Goal: Task Accomplishment & Management: Complete application form

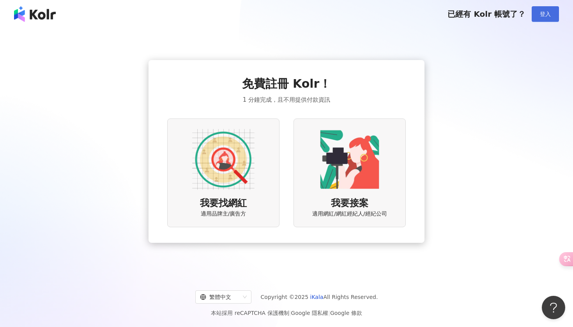
click at [541, 18] on button "登入" at bounding box center [545, 14] width 27 height 16
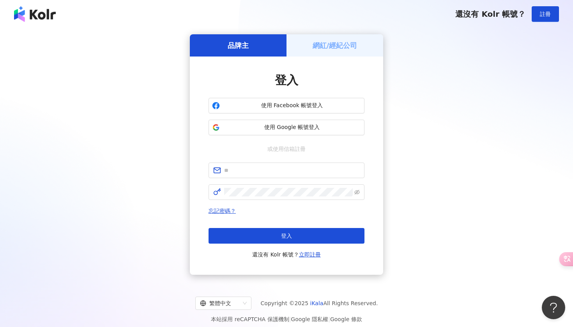
click at [331, 50] on h5 "網紅/經紀公司" at bounding box center [335, 46] width 45 height 10
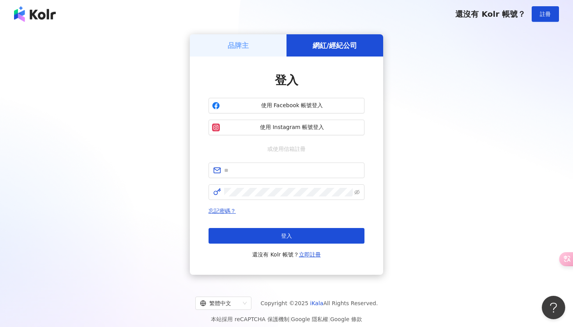
click at [254, 44] on div "品牌主" at bounding box center [238, 45] width 97 height 22
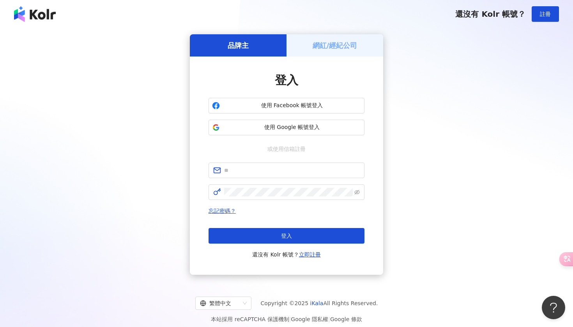
click at [314, 49] on h5 "網紅/經紀公司" at bounding box center [335, 46] width 45 height 10
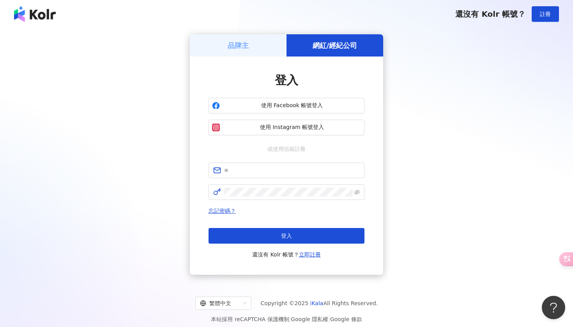
click at [263, 47] on div "品牌主" at bounding box center [238, 45] width 97 height 22
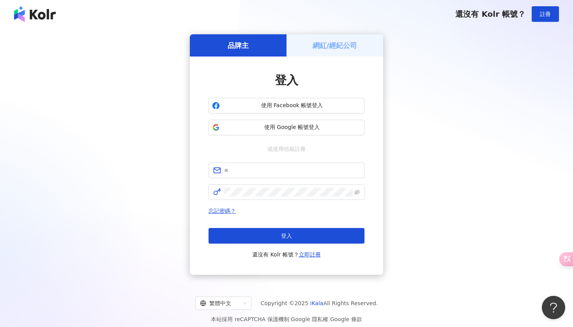
click at [264, 48] on div "品牌主" at bounding box center [238, 45] width 97 height 22
click at [304, 256] on link "立即註冊" at bounding box center [310, 255] width 22 height 6
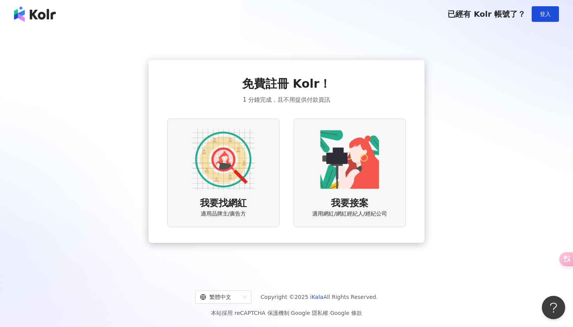
click at [264, 161] on div "我要找網紅 適用品牌主/廣告方" at bounding box center [223, 173] width 112 height 109
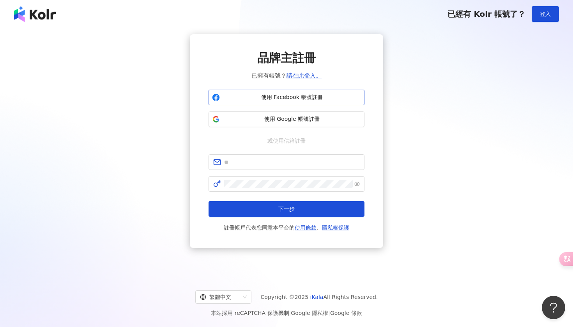
click at [296, 96] on span "使用 Facebook 帳號註冊" at bounding box center [292, 98] width 138 height 8
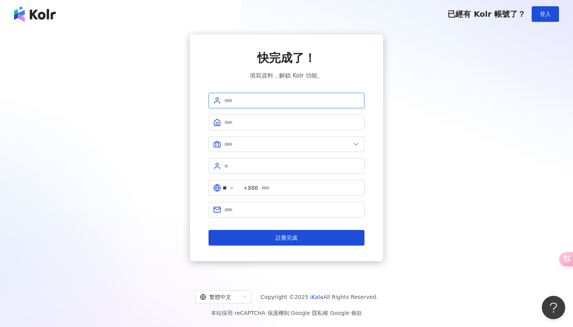
type input "*"
type input "*******"
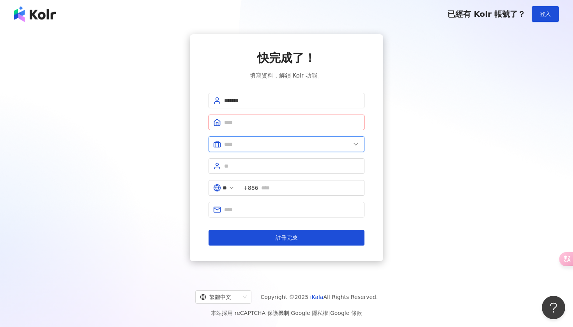
click at [249, 146] on input "text" at bounding box center [287, 144] width 126 height 9
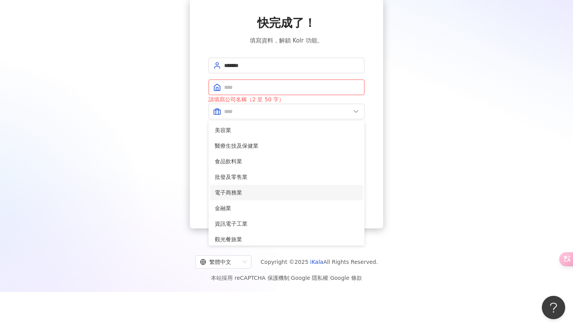
click at [249, 192] on span "電子商務業" at bounding box center [287, 192] width 144 height 9
type input "*****"
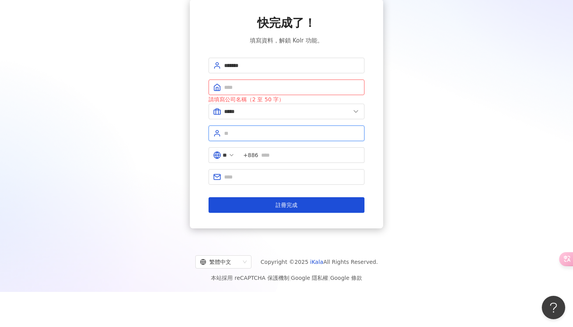
type input "*"
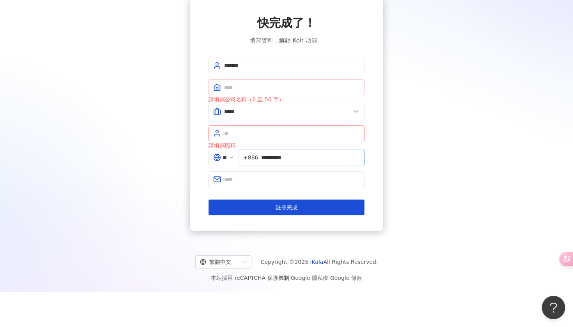
type input "**********"
click at [256, 87] on input "text" at bounding box center [292, 87] width 136 height 9
type input "*"
click at [261, 133] on input "text" at bounding box center [292, 133] width 136 height 9
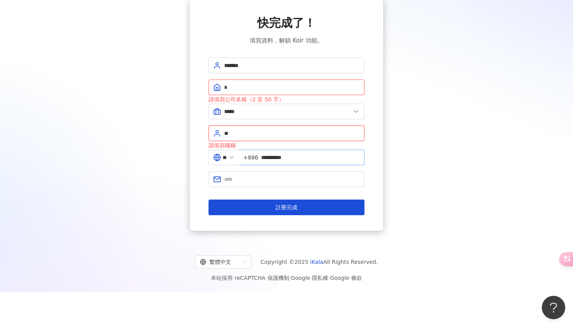
type input "*"
type input "*****"
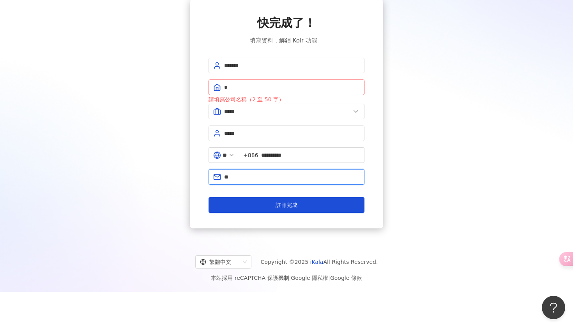
type input "*"
type input "**********"
click at [261, 84] on input "*" at bounding box center [292, 87] width 136 height 9
type input "*"
type input "**"
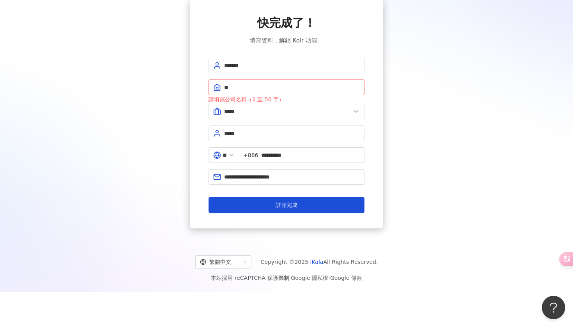
click at [305, 98] on div "請填寫公司名稱（2 至 50 字）" at bounding box center [287, 99] width 156 height 9
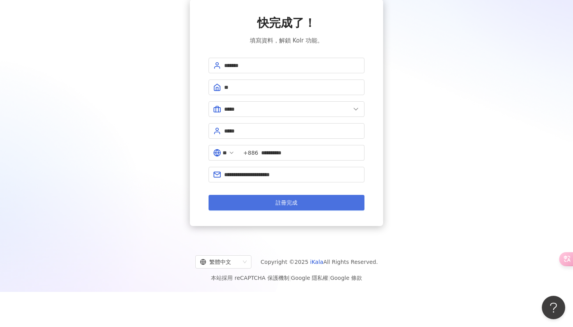
click at [287, 201] on span "註冊完成" at bounding box center [287, 203] width 22 height 6
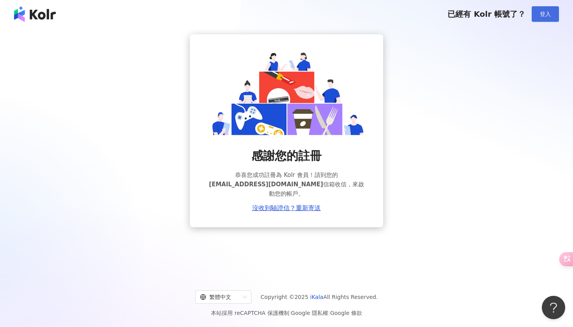
click at [544, 21] on button "登入" at bounding box center [545, 14] width 27 height 16
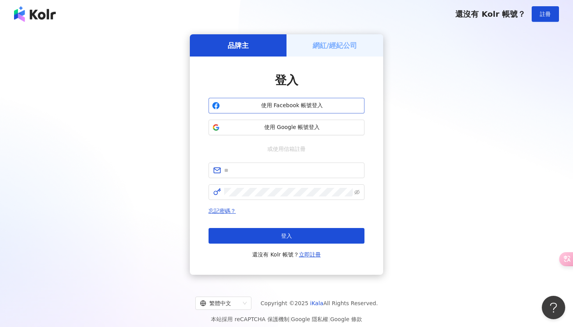
click at [292, 105] on span "使用 Facebook 帳號登入" at bounding box center [292, 106] width 138 height 8
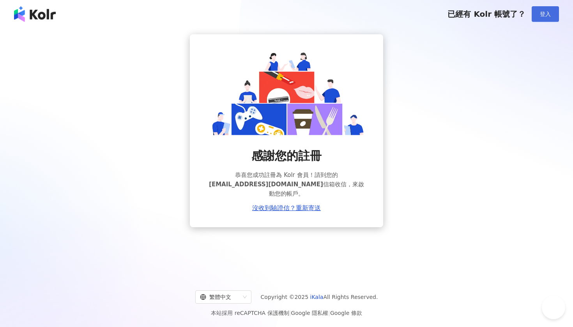
click at [546, 10] on button "登入" at bounding box center [545, 14] width 27 height 16
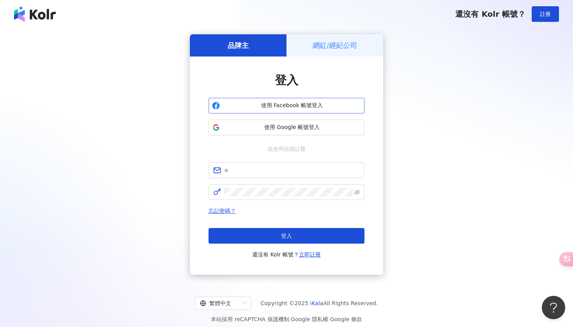
click at [318, 103] on span "使用 Facebook 帳號登入" at bounding box center [292, 106] width 138 height 8
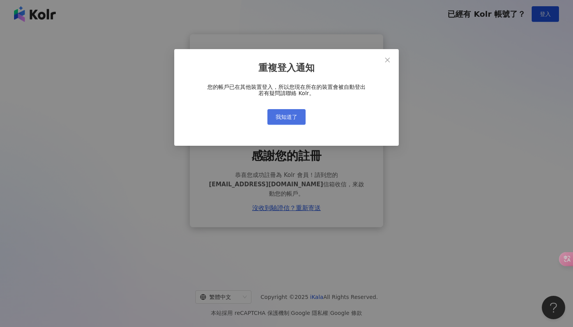
click at [289, 116] on span "我知道了" at bounding box center [287, 117] width 22 height 6
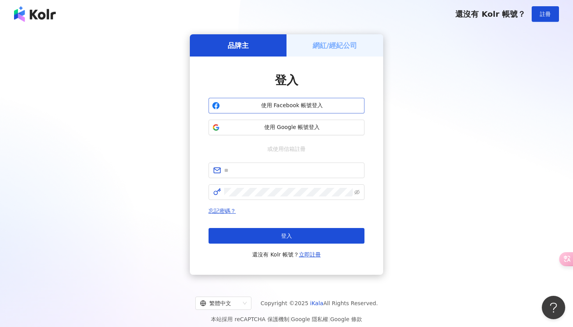
click at [289, 106] on span "使用 Facebook 帳號登入" at bounding box center [292, 106] width 138 height 8
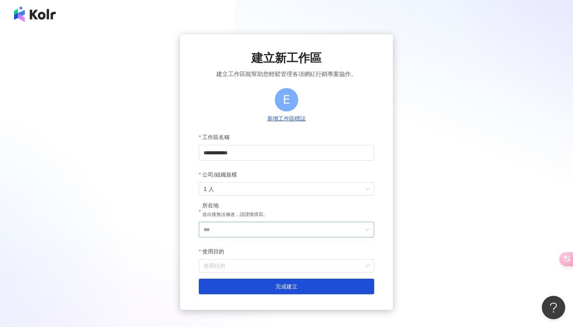
click at [230, 228] on input "***" at bounding box center [284, 229] width 160 height 15
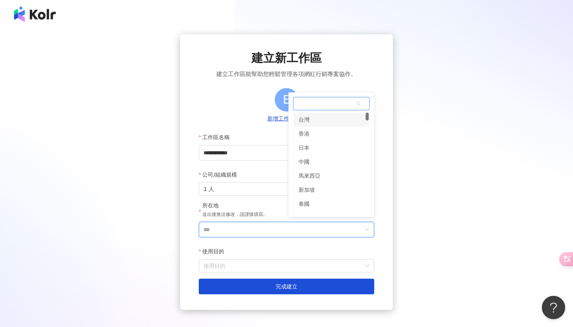
click at [333, 122] on div "台灣" at bounding box center [331, 120] width 75 height 14
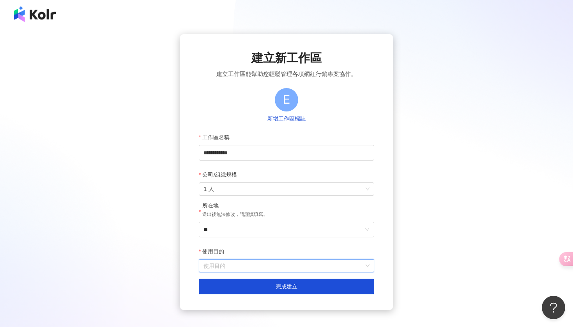
click at [239, 271] on input "使用目的" at bounding box center [287, 266] width 166 height 12
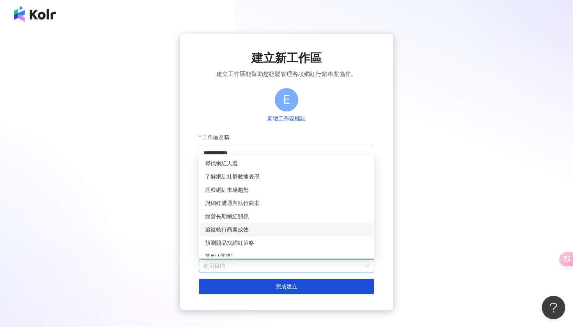
click at [238, 227] on div "追蹤執行商案成效" at bounding box center [286, 229] width 163 height 9
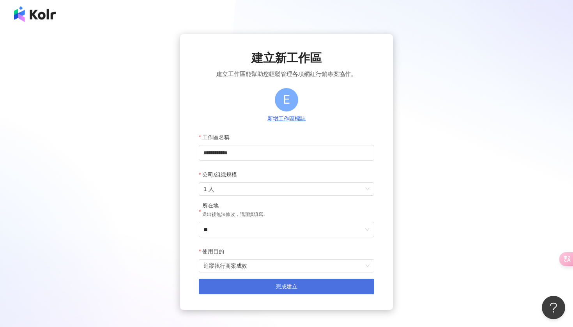
click at [252, 284] on button "完成建立" at bounding box center [287, 287] width 176 height 16
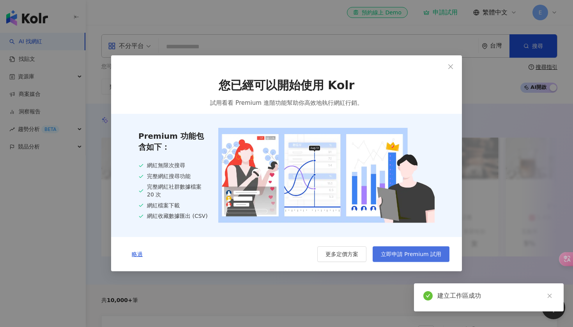
click at [414, 254] on span "立即申請 Premium 試用" at bounding box center [411, 255] width 60 height 6
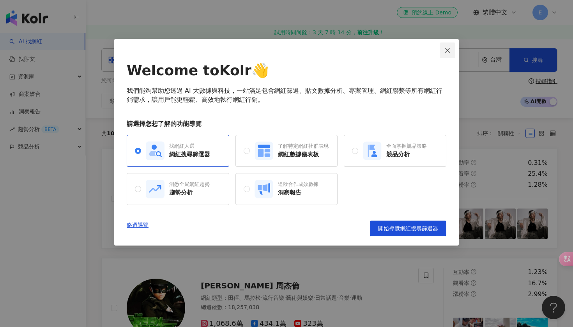
click at [449, 52] on icon "close" at bounding box center [447, 50] width 5 height 5
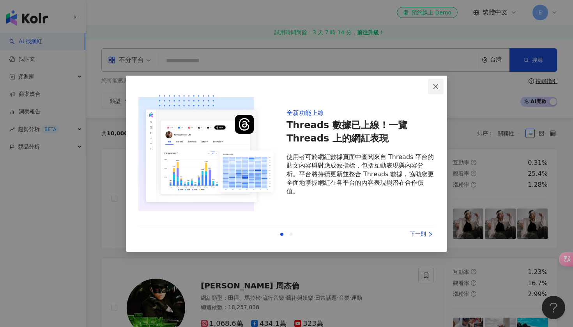
click at [436, 85] on icon "close" at bounding box center [436, 86] width 6 height 6
